Goal: Task Accomplishment & Management: Use online tool/utility

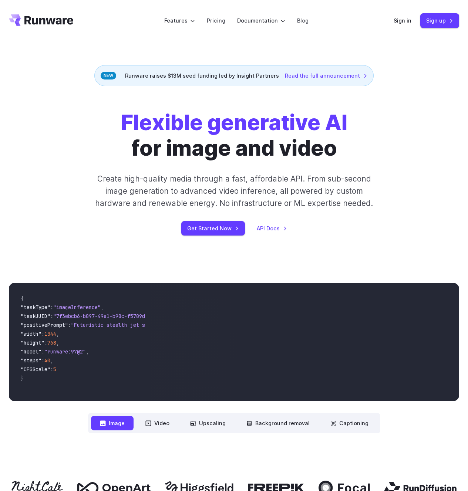
click at [82, 194] on div "Flexible generative AI for image and video Create high-quality media through a …" at bounding box center [234, 173] width 360 height 126
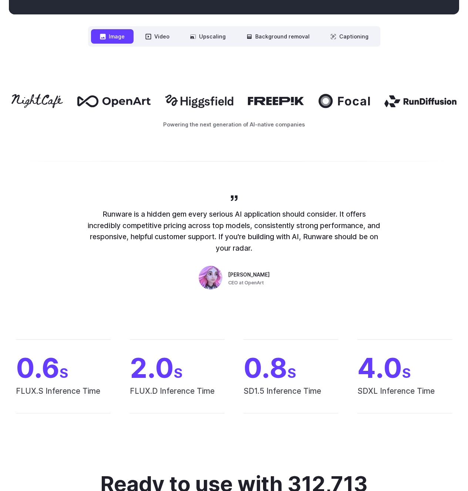
scroll to position [290, 0]
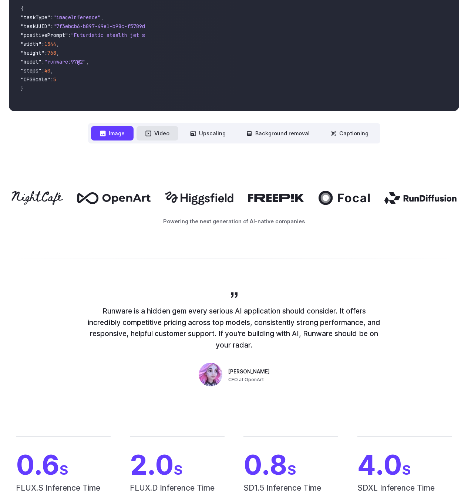
click at [147, 134] on icon at bounding box center [148, 133] width 6 height 6
click at [209, 135] on button "Upscaling" at bounding box center [207, 133] width 53 height 14
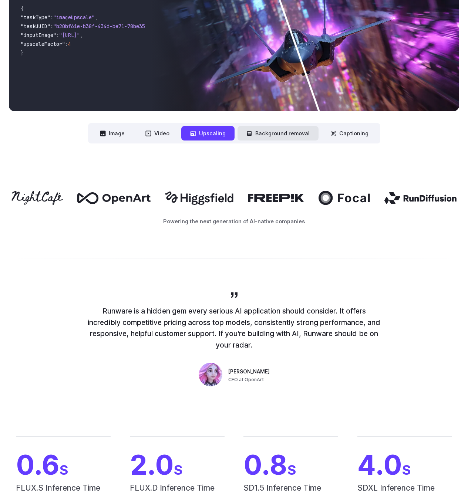
click at [274, 135] on button "Background removal" at bounding box center [277, 133] width 81 height 14
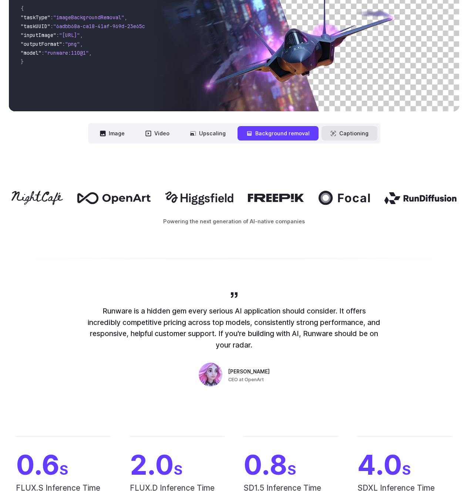
click at [355, 136] on button "Captioning" at bounding box center [349, 133] width 56 height 14
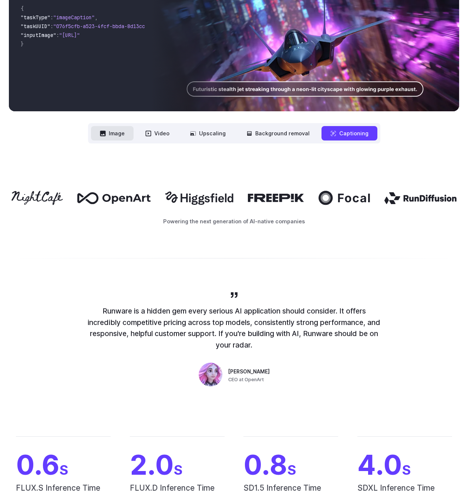
click at [127, 133] on button "Image" at bounding box center [112, 133] width 43 height 14
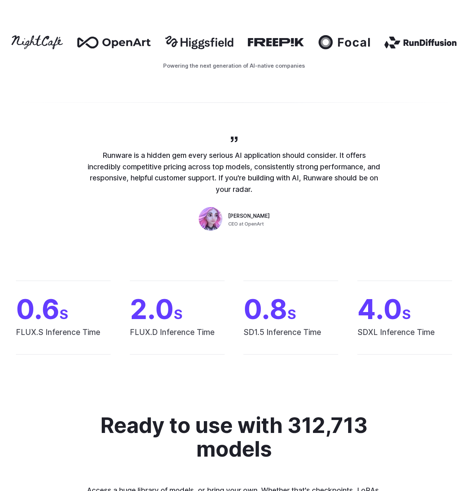
scroll to position [0, 0]
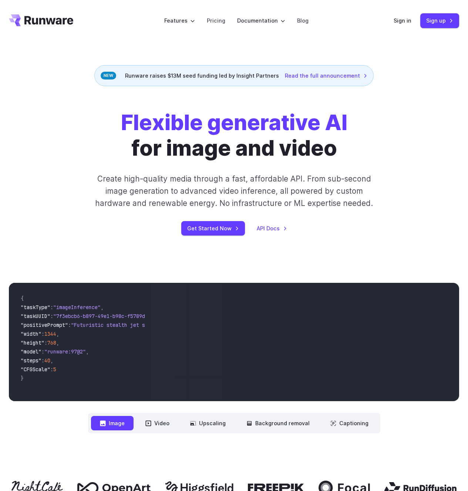
click at [391, 110] on div "Flexible generative AI for image and video Create high-quality media through a …" at bounding box center [234, 172] width 468 height 173
click at [224, 21] on link "Pricing" at bounding box center [216, 20] width 18 height 9
click at [443, 20] on link "Sign up" at bounding box center [439, 20] width 39 height 14
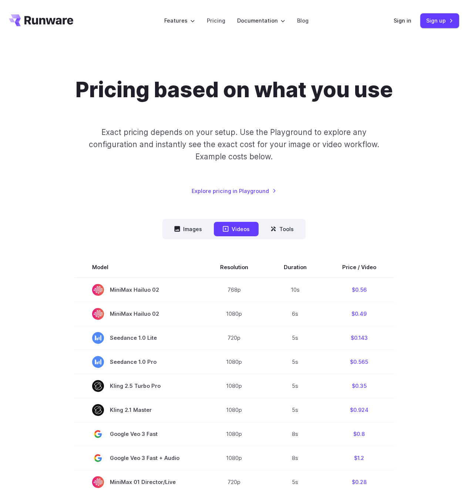
click at [385, 155] on p "Exact pricing depends on your setup. Use the Playground to explore any configur…" at bounding box center [234, 144] width 315 height 37
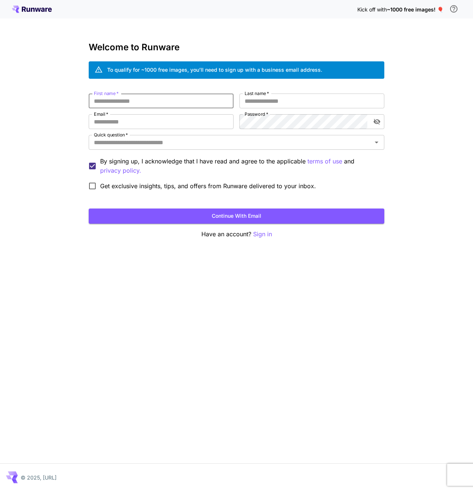
click at [153, 102] on input "First name   *" at bounding box center [161, 101] width 145 height 15
click at [152, 102] on input "First name   *" at bounding box center [161, 101] width 145 height 15
click at [150, 104] on input "First name   *" at bounding box center [161, 101] width 145 height 15
click at [148, 104] on input "First name   *" at bounding box center [161, 101] width 145 height 15
type input "*****"
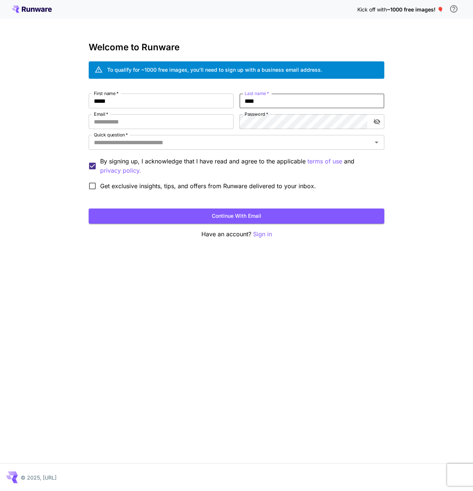
type input "****"
click at [162, 131] on div "First name   * ***** First name   * Last name   * **** Last name   * Email   * …" at bounding box center [237, 144] width 296 height 100
click at [160, 125] on input "Email   *" at bounding box center [161, 121] width 145 height 15
type input "**********"
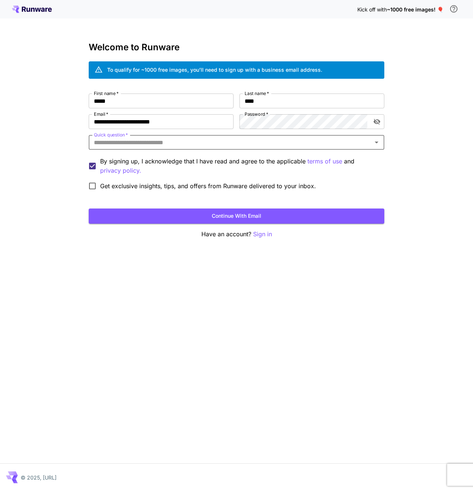
click at [167, 143] on input "Quick question   *" at bounding box center [230, 142] width 279 height 10
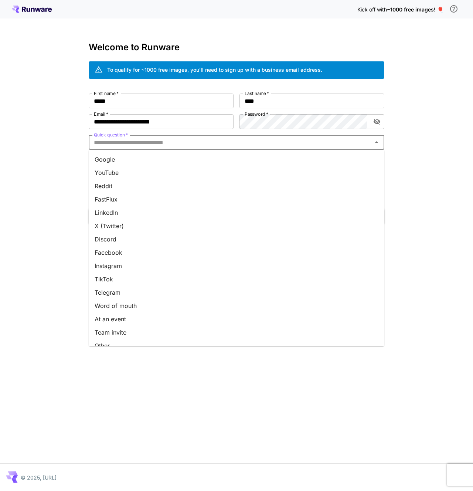
click at [103, 161] on li "Google" at bounding box center [237, 159] width 296 height 13
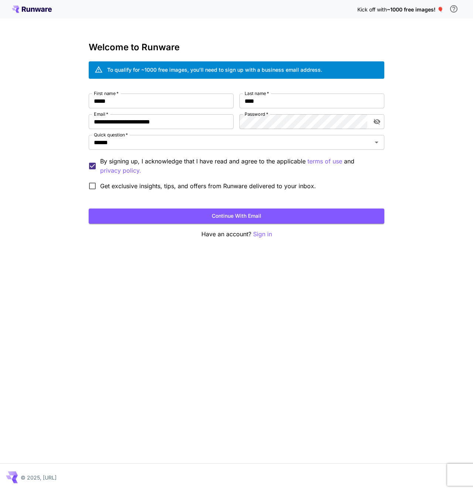
click at [62, 168] on div "**********" at bounding box center [236, 245] width 473 height 491
click at [190, 216] on button "Continue with email" at bounding box center [237, 215] width 296 height 15
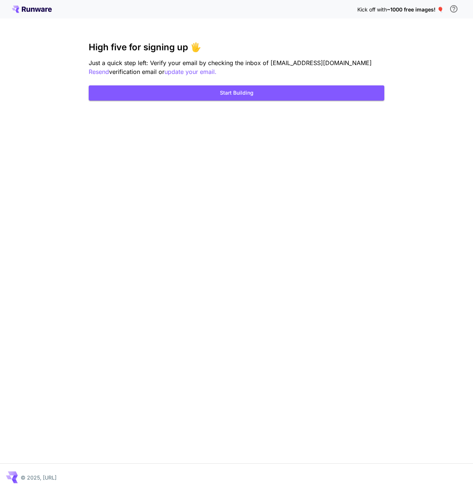
click at [166, 182] on div "Kick off with ~1000 free images! 🎈 High five for signing up 🖐️ Just a quick ste…" at bounding box center [236, 245] width 473 height 491
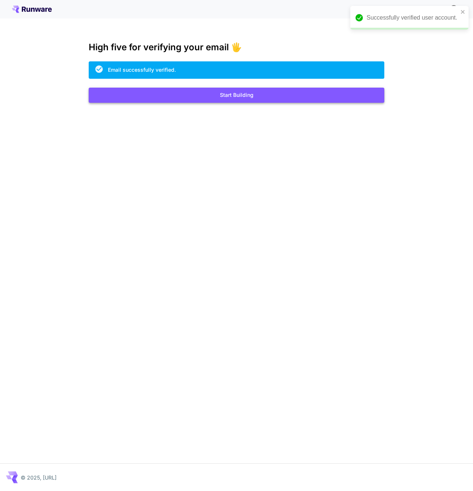
click at [240, 92] on button "Start Building" at bounding box center [237, 95] width 296 height 15
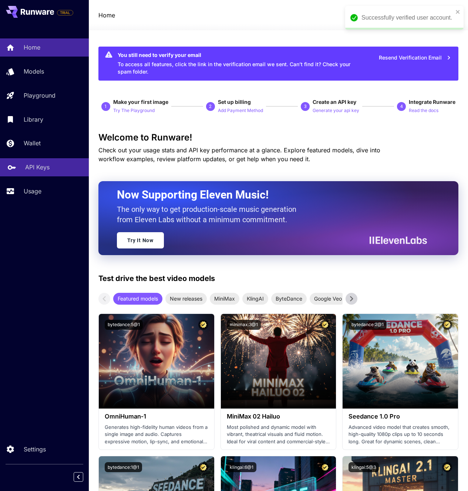
click at [21, 169] on link "API Keys" at bounding box center [44, 167] width 89 height 18
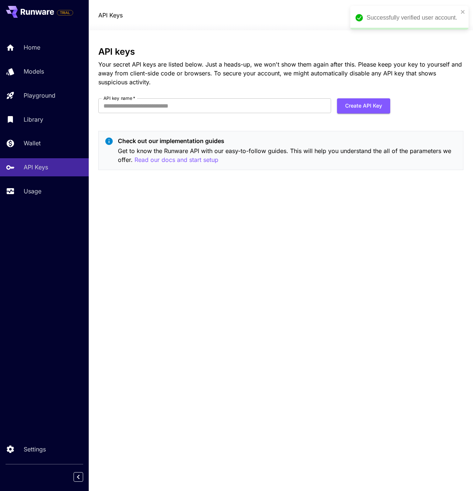
click at [256, 253] on div "API keys Your secret API keys are listed below. Just a heads-up, we won't show …" at bounding box center [280, 261] width 365 height 428
click at [238, 254] on div "API keys Your secret API keys are listed below. Just a heads-up, we won't show …" at bounding box center [280, 261] width 365 height 428
click at [449, 15] on icon at bounding box center [451, 15] width 9 height 9
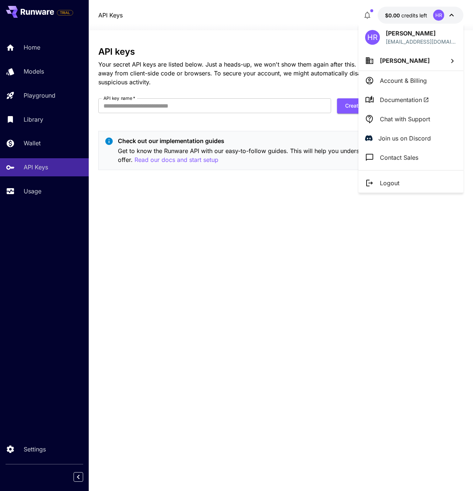
click at [415, 82] on p "Account & Billing" at bounding box center [403, 80] width 47 height 9
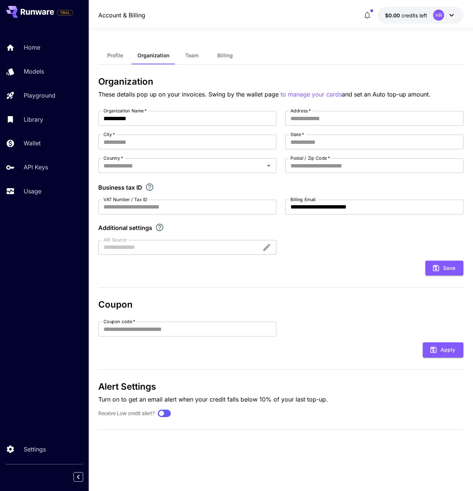
click at [325, 272] on div "Save" at bounding box center [280, 268] width 365 height 15
click at [324, 270] on div "Save" at bounding box center [280, 268] width 365 height 15
click at [121, 57] on span "Profile" at bounding box center [115, 55] width 16 height 7
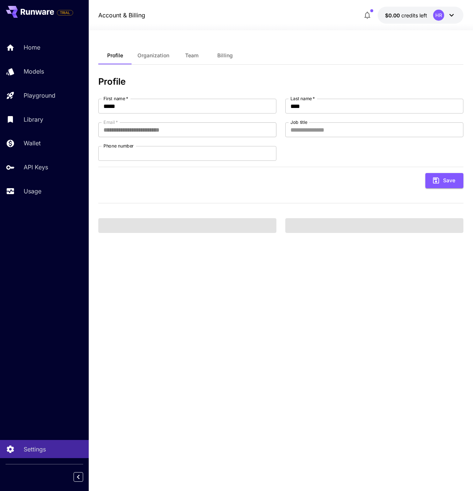
click at [177, 54] on button "Team" at bounding box center [191, 56] width 33 height 18
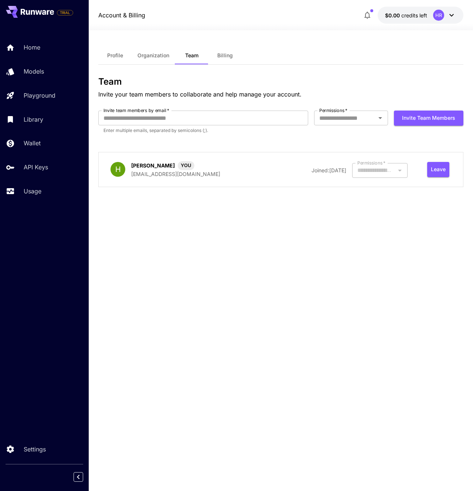
click at [221, 52] on span "Billing" at bounding box center [225, 55] width 16 height 7
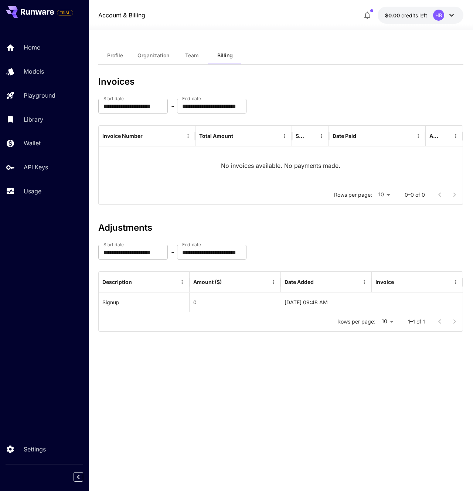
click at [244, 220] on div "**********" at bounding box center [280, 207] width 365 height 261
click at [48, 169] on p "API Keys" at bounding box center [37, 167] width 24 height 9
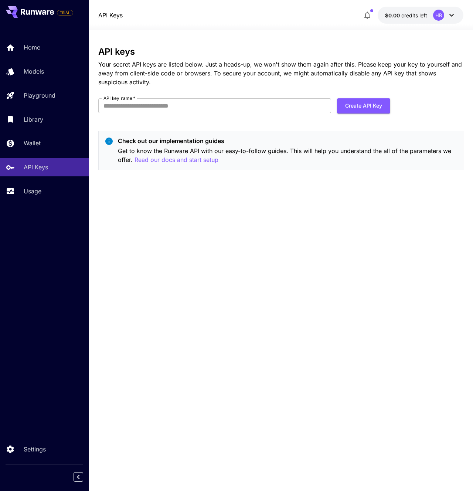
click at [319, 221] on div "API keys Your secret API keys are listed below. Just a heads-up, we won't show …" at bounding box center [280, 261] width 365 height 428
click at [33, 191] on p "Usage" at bounding box center [34, 191] width 18 height 9
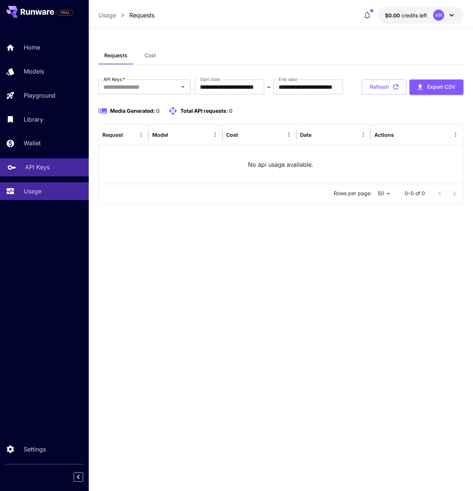
click at [30, 165] on p "API Keys" at bounding box center [37, 167] width 24 height 9
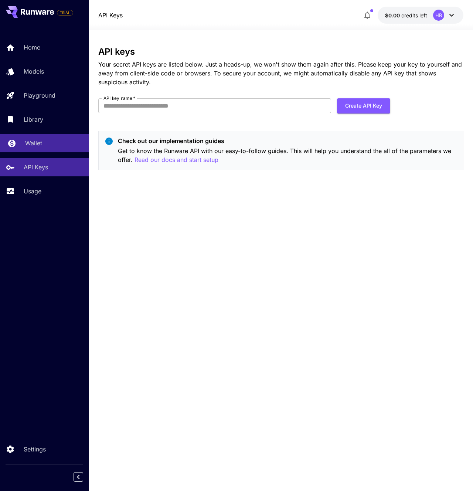
click at [31, 146] on p "Wallet" at bounding box center [33, 143] width 17 height 9
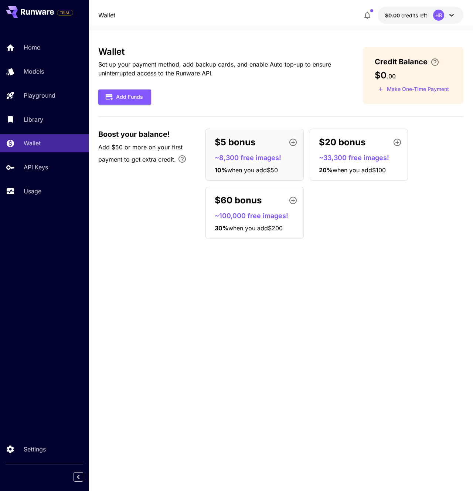
click at [169, 251] on div "Wallet Set up your payment method, add backup cards, and enable Auto top-up to …" at bounding box center [280, 261] width 365 height 428
click at [31, 112] on link "Library" at bounding box center [44, 119] width 89 height 18
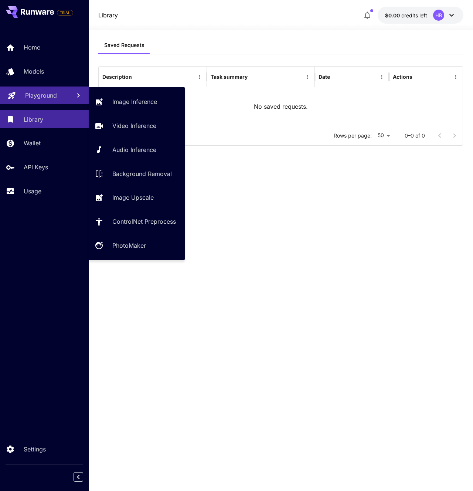
click at [29, 95] on p "Playground" at bounding box center [41, 95] width 32 height 9
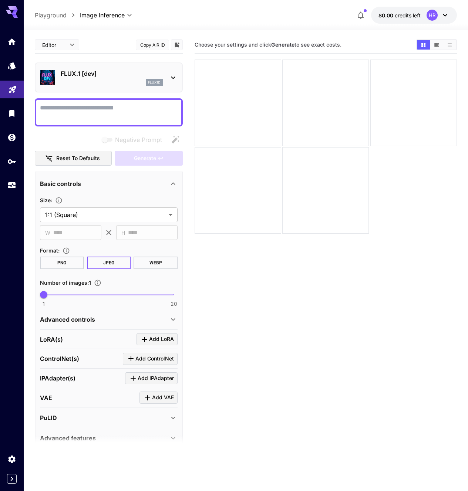
click at [237, 255] on section "Choose your settings and click Generate to see exact costs." at bounding box center [325, 281] width 262 height 491
